Goal: Task Accomplishment & Management: Complete application form

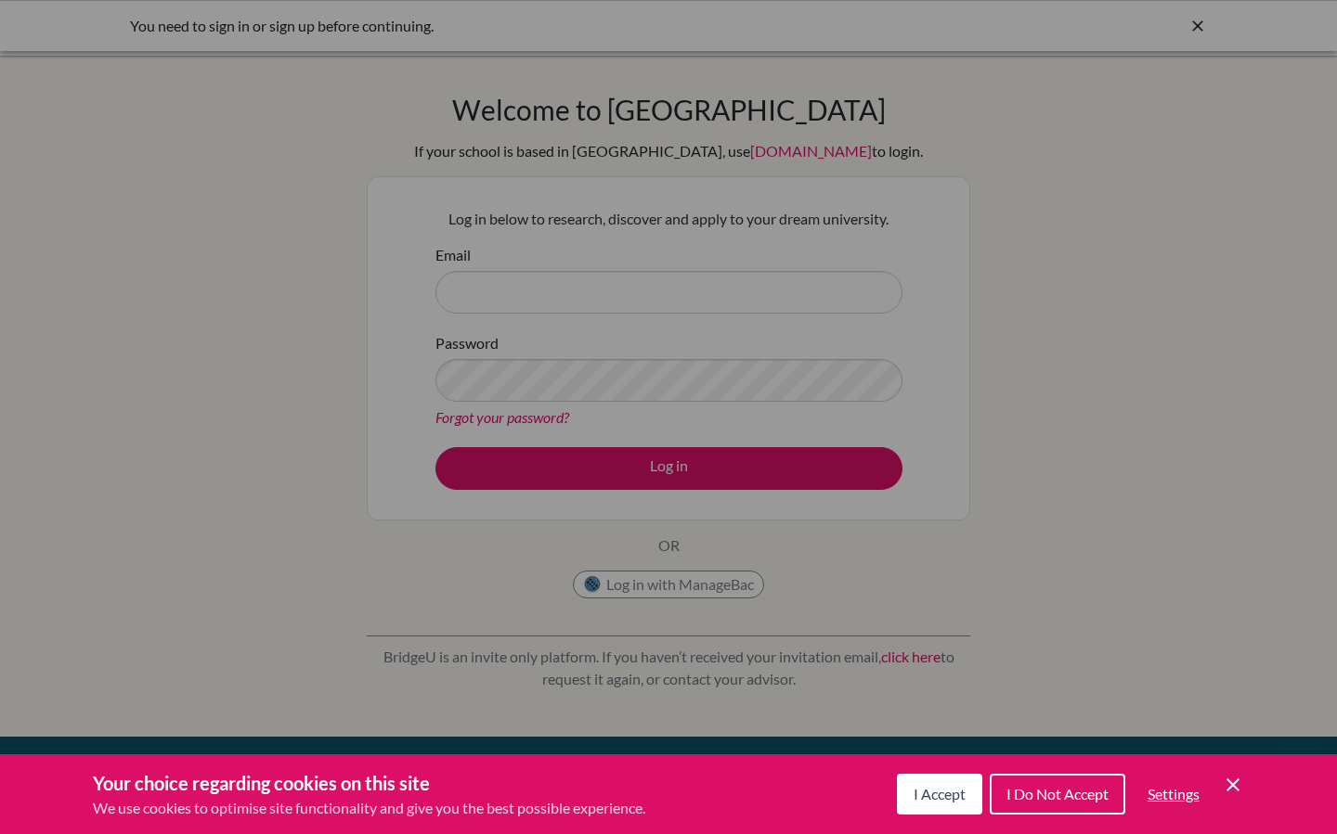
click at [932, 796] on span "I Accept" at bounding box center [939, 794] width 52 height 18
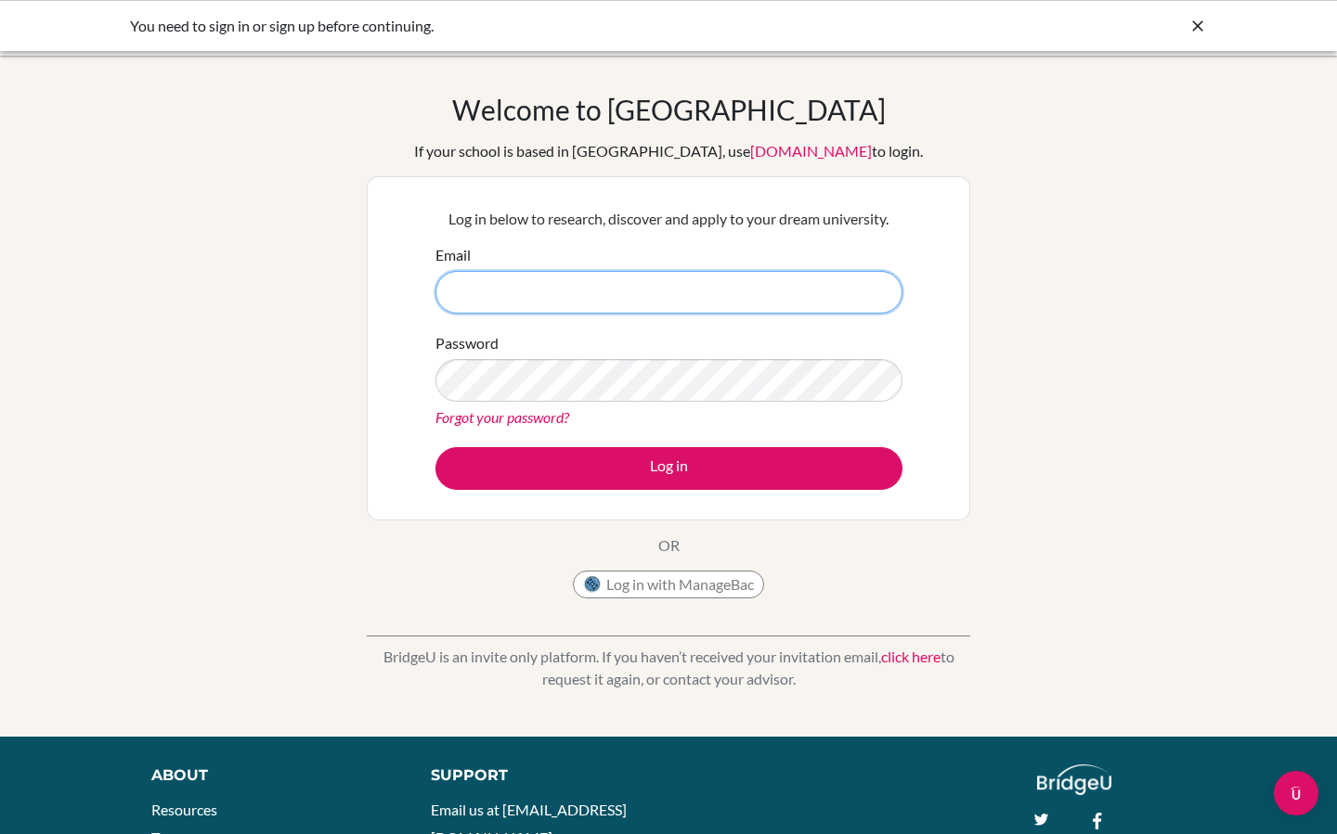
click at [573, 298] on input "Email" at bounding box center [668, 292] width 467 height 43
click at [612, 288] on input "fatemaudapiurwala" at bounding box center [668, 292] width 467 height 43
paste input "[PERSON_NAME][EMAIL_ADDRESS][DOMAIN_NAME] <[PERSON_NAME][EMAIL_ADDRESS][DOMAIN_…"
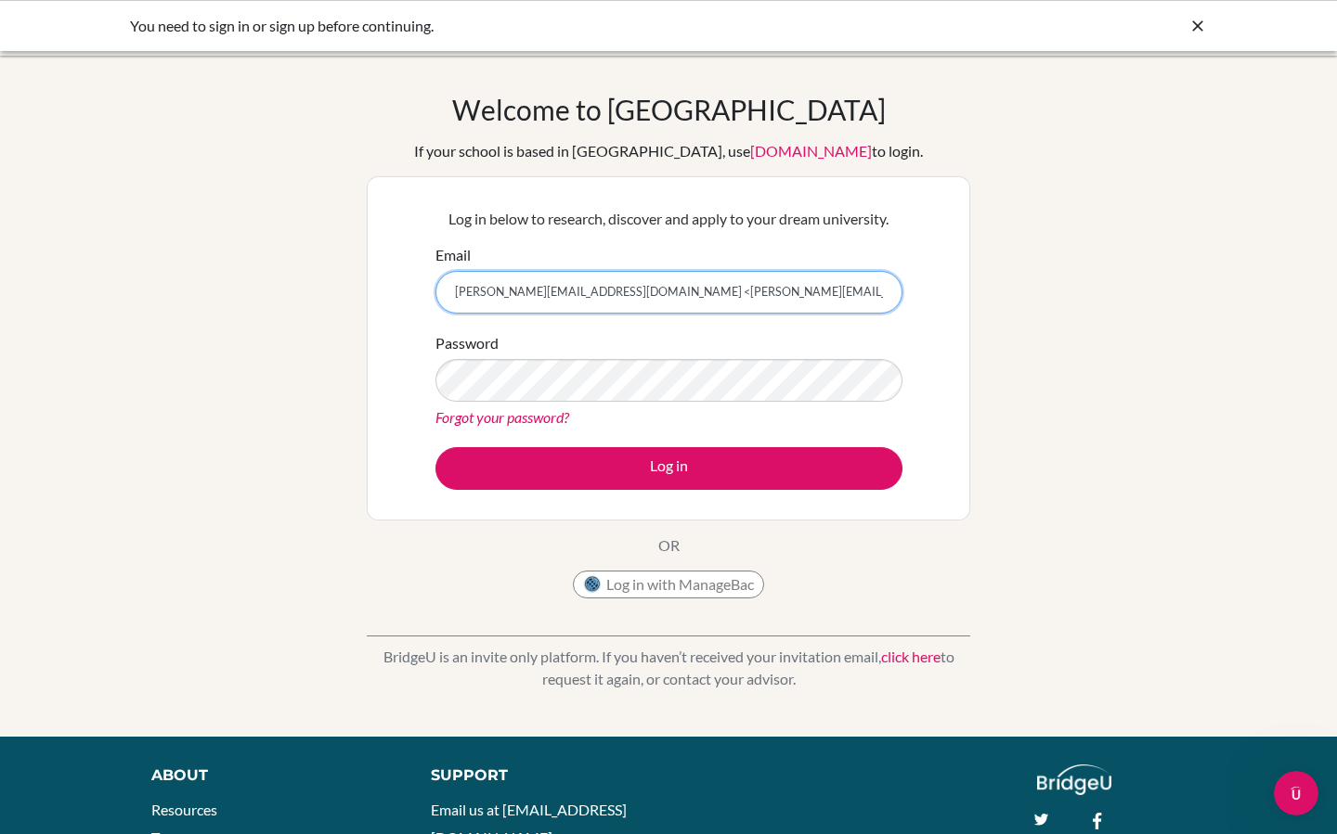
scroll to position [0, 77]
click at [621, 295] on input "[PERSON_NAME][EMAIL_ADDRESS][DOMAIN_NAME] <[PERSON_NAME][EMAIL_ADDRESS][DOMAIN_…" at bounding box center [668, 292] width 467 height 43
type input "[PERSON_NAME][EMAIL_ADDRESS][DOMAIN_NAME]"
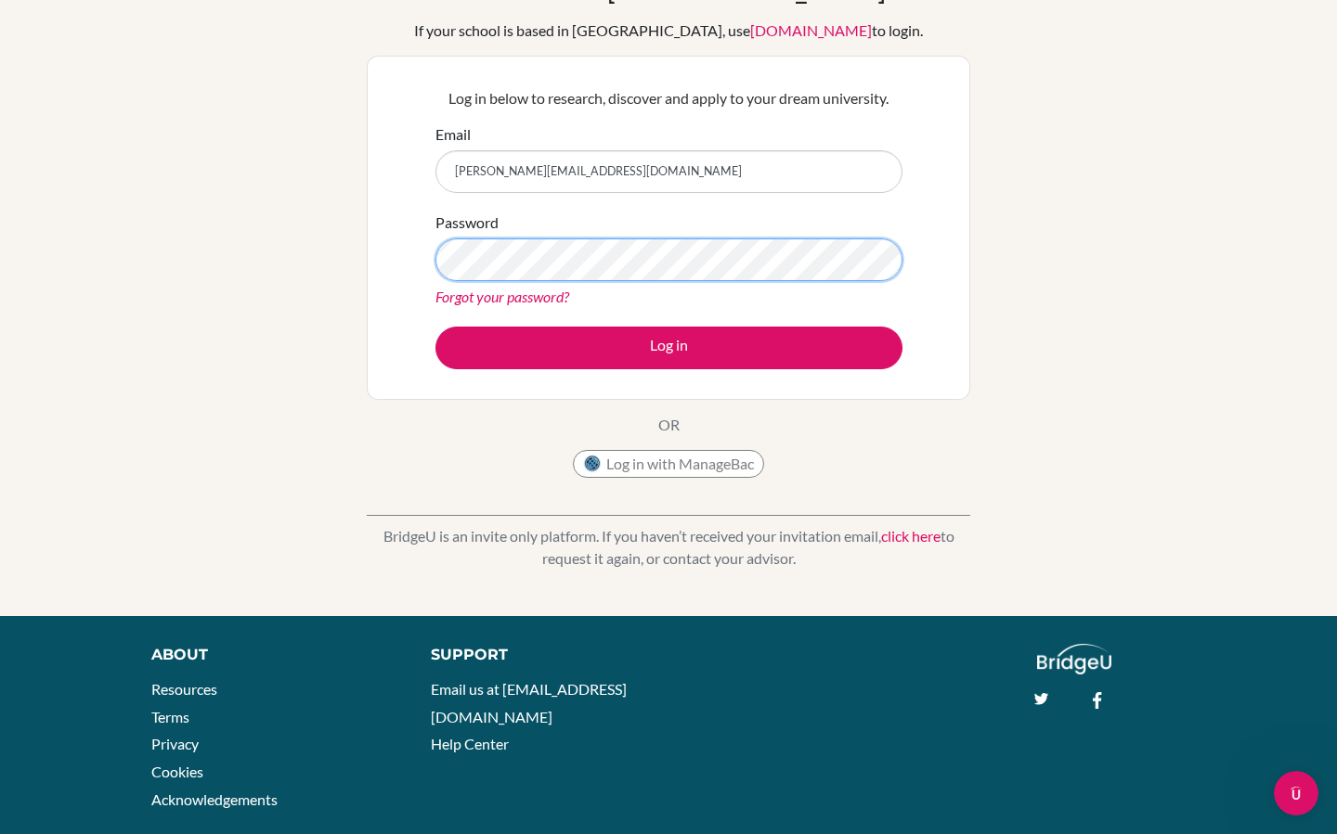
scroll to position [155, 0]
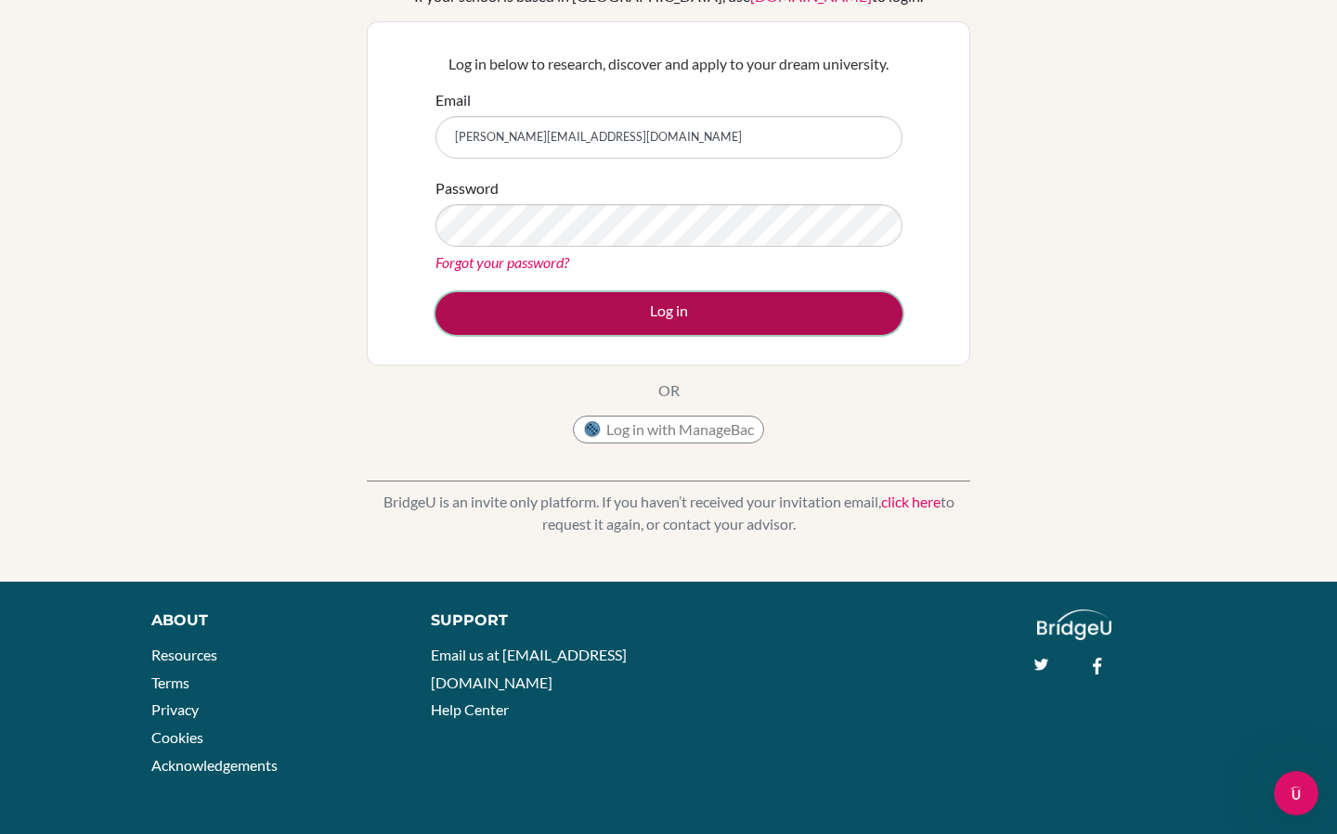
click at [746, 326] on button "Log in" at bounding box center [668, 313] width 467 height 43
